Goal: Information Seeking & Learning: Find contact information

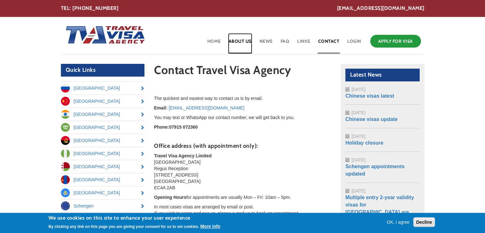
click at [249, 43] on link "About Us" at bounding box center [240, 43] width 24 height 21
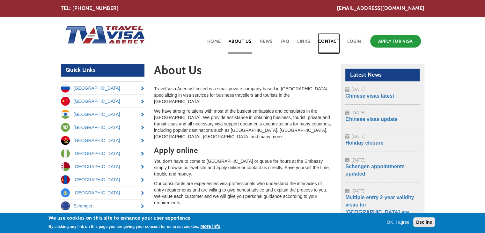
click at [325, 42] on link "Contact" at bounding box center [329, 43] width 23 height 21
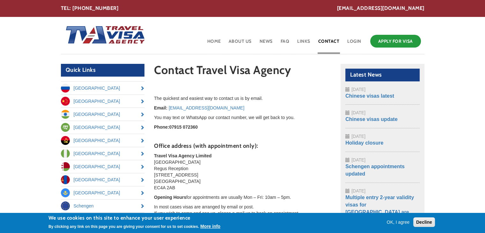
click at [194, 129] on strong "07915 072360" at bounding box center [183, 126] width 29 height 5
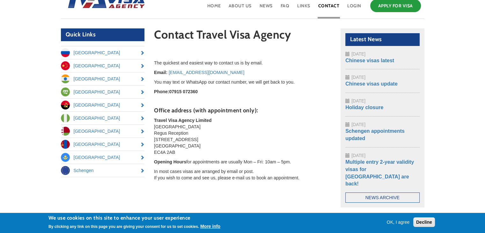
click at [194, 135] on p "Travel Visa Agency Limited [GEOGRAPHIC_DATA] Regus Reception [STREET_ADDRESS]" at bounding box center [242, 136] width 177 height 38
